Goal: Find contact information: Find contact information

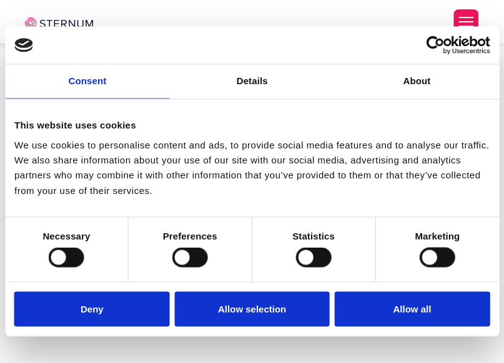
scroll to position [306, 0]
click at [441, 305] on div "Do not sell or share my personal information Deny Allow selection Customize All…" at bounding box center [252, 309] width 494 height 54
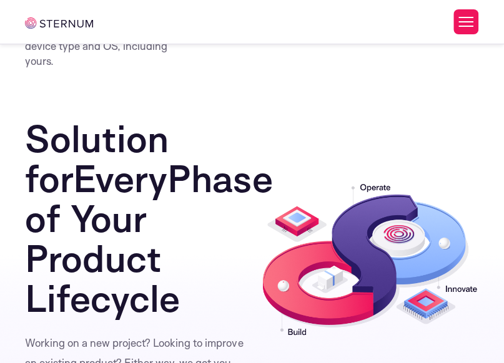
scroll to position [3900, 0]
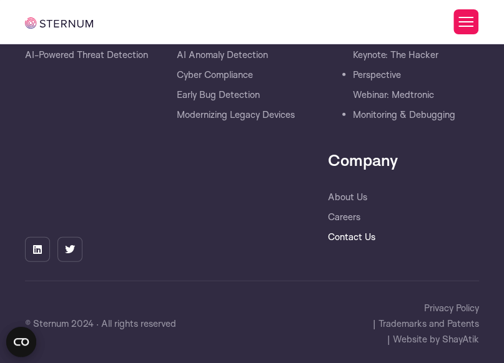
click at [361, 227] on link "Contact Us" at bounding box center [351, 237] width 47 height 20
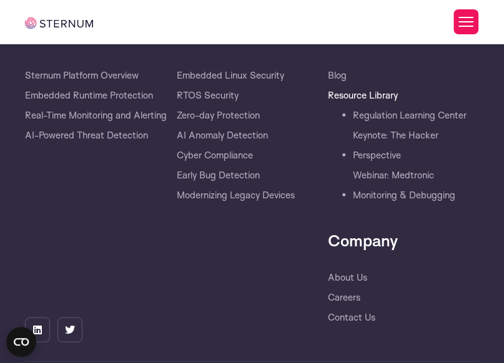
scroll to position [888, 0]
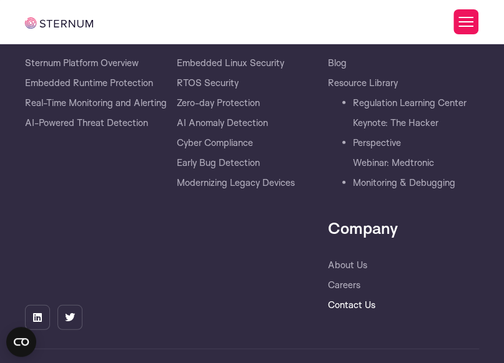
click at [360, 295] on link "Contact Us" at bounding box center [351, 305] width 47 height 20
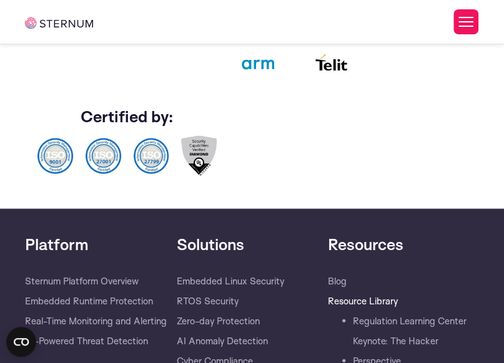
scroll to position [672, 0]
